Goal: Contribute content: Add original content to the website for others to see

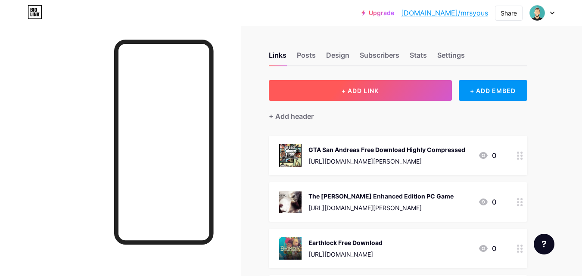
click at [329, 82] on button "+ ADD LINK" at bounding box center [360, 90] width 183 height 21
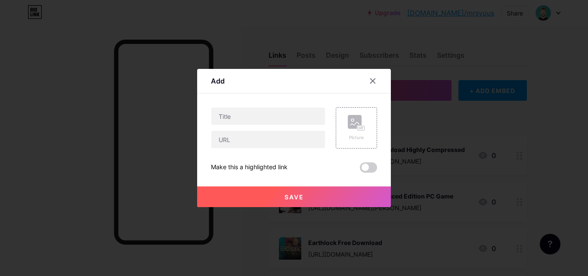
click at [333, 125] on div "Picture" at bounding box center [351, 127] width 52 height 41
click at [349, 124] on rect at bounding box center [355, 122] width 14 height 14
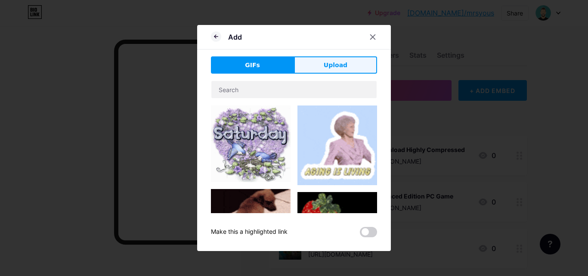
click at [308, 62] on button "Upload" at bounding box center [335, 64] width 83 height 17
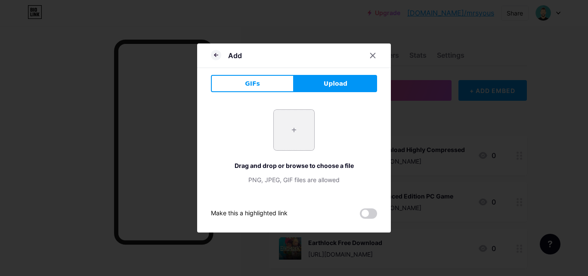
click at [293, 134] on input "file" at bounding box center [294, 130] width 40 height 40
type input "C:\fakepath\tokyo.webp"
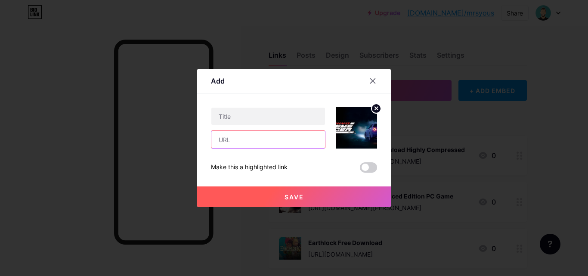
click at [232, 135] on input "text" at bounding box center [268, 139] width 114 height 17
paste input "[URL][DOMAIN_NAME]"
type input "[URL][DOMAIN_NAME]"
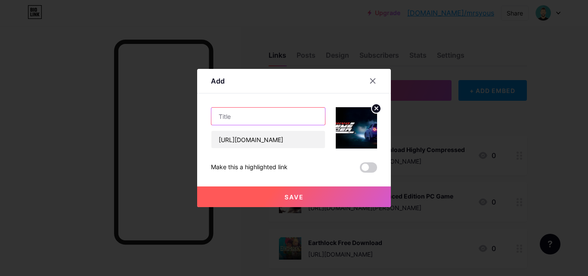
click at [246, 116] on input "text" at bounding box center [268, 116] width 114 height 17
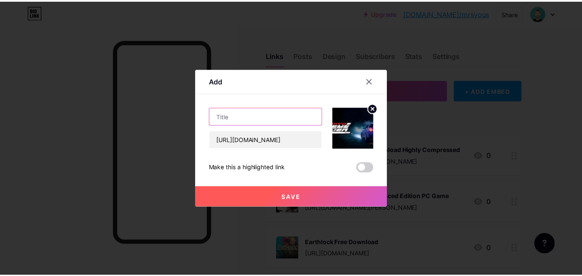
scroll to position [0, 0]
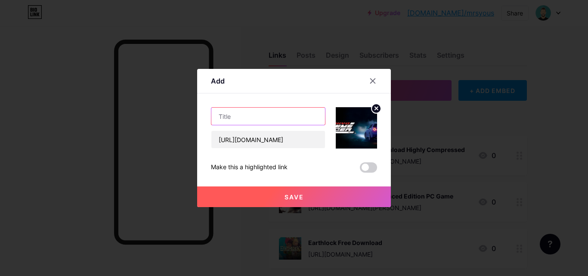
paste input "Tokyo Xtreme Racer PC Game"
type input "Tokyo Xtreme Racer PC Game"
click at [291, 204] on button "Save" at bounding box center [294, 196] width 194 height 21
